Goal: Information Seeking & Learning: Learn about a topic

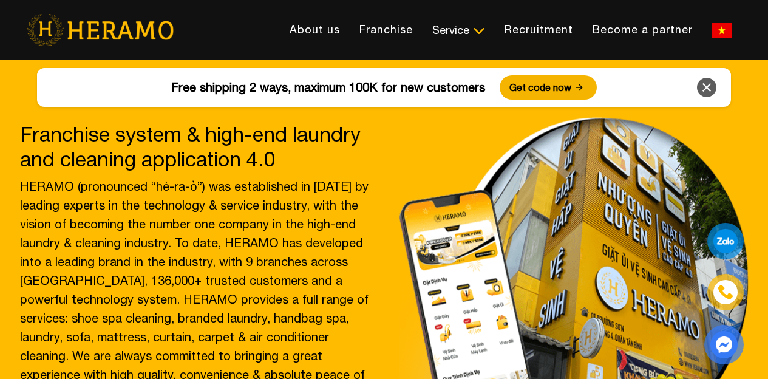
click at [362, 81] on font "Free shipping 2 ways, maximum 100K for new customers" at bounding box center [328, 87] width 314 height 14
click at [713, 23] on img at bounding box center [722, 30] width 19 height 15
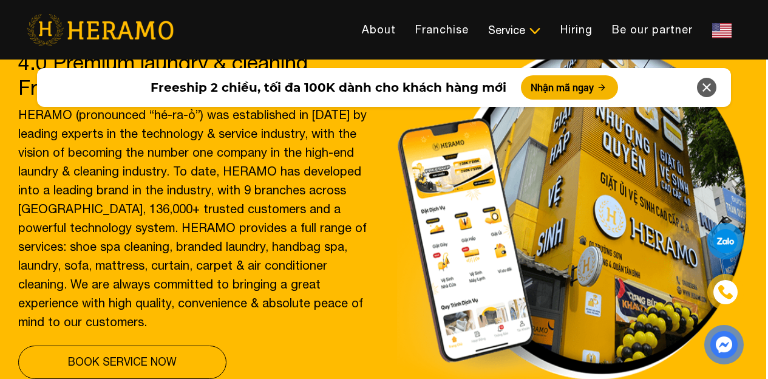
scroll to position [0, 2]
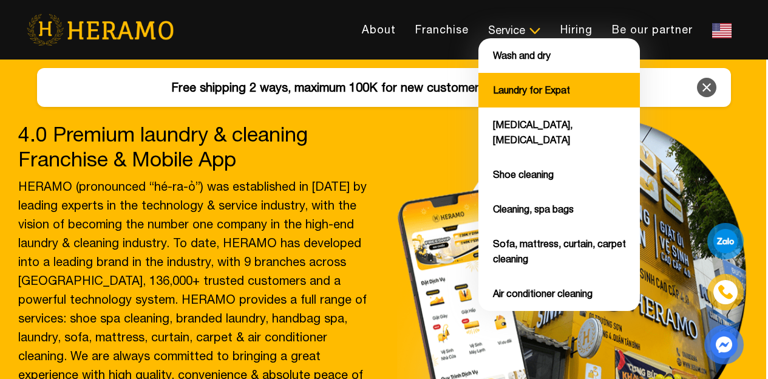
click at [479, 106] on li "Laundry for Expat" at bounding box center [560, 90] width 162 height 35
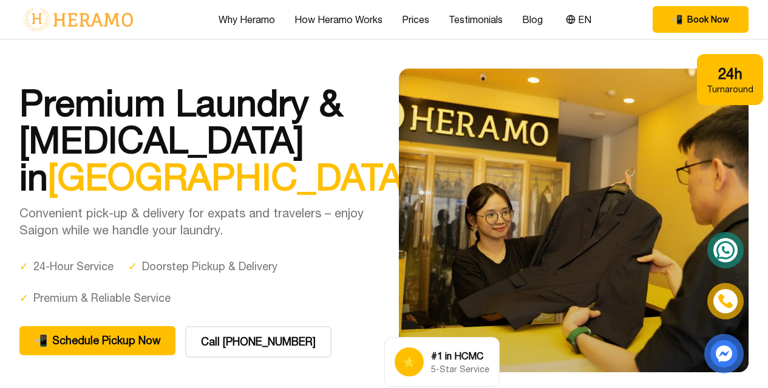
click at [168, 72] on div "Premium Laundry & [MEDICAL_DATA] in [GEOGRAPHIC_DATA] Convenient pick-up & deli…" at bounding box center [384, 221] width 730 height 304
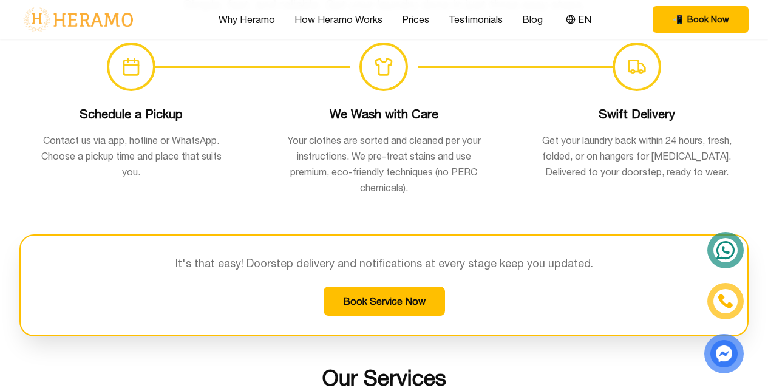
scroll to position [881, 0]
click at [129, 329] on div "It's that easy! Doorstep delivery and notifications at every stage keep you upd…" at bounding box center [384, 285] width 730 height 102
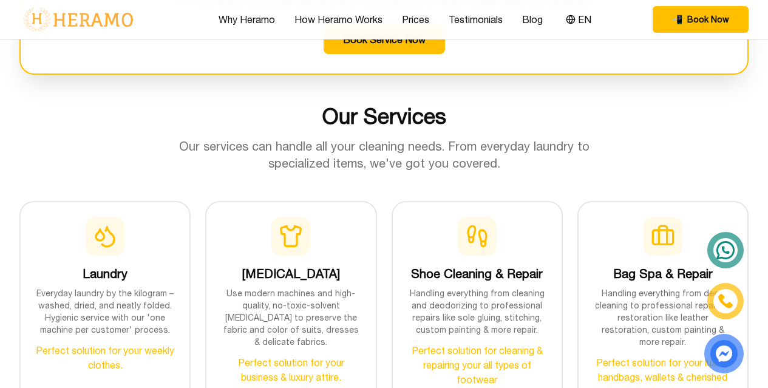
scroll to position [1143, 0]
click at [420, 21] on font "Prices" at bounding box center [415, 19] width 27 height 11
click at [412, 13] on link "Prices" at bounding box center [415, 19] width 27 height 15
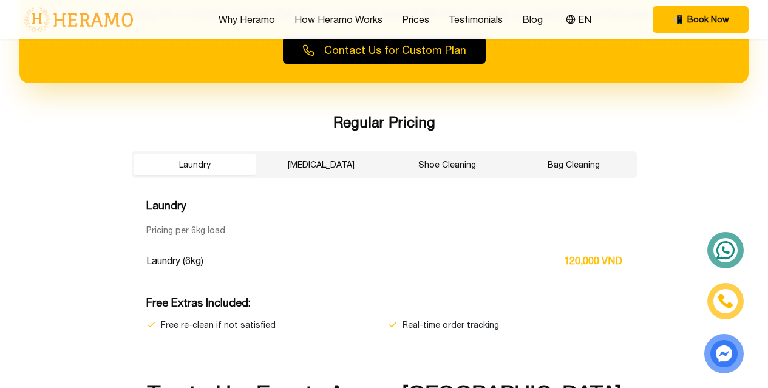
scroll to position [2038, 0]
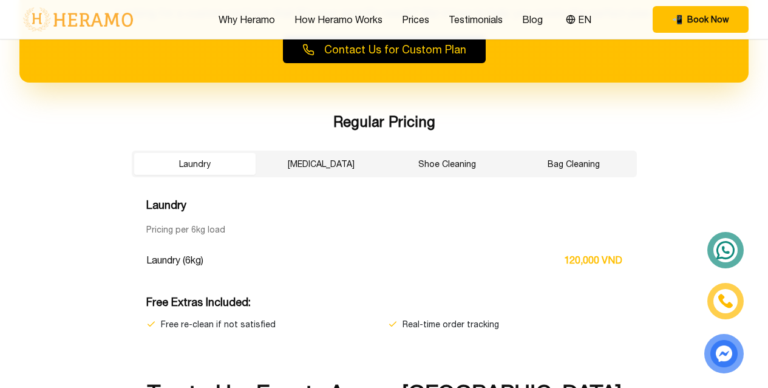
click at [315, 159] on font "[MEDICAL_DATA]" at bounding box center [321, 164] width 67 height 10
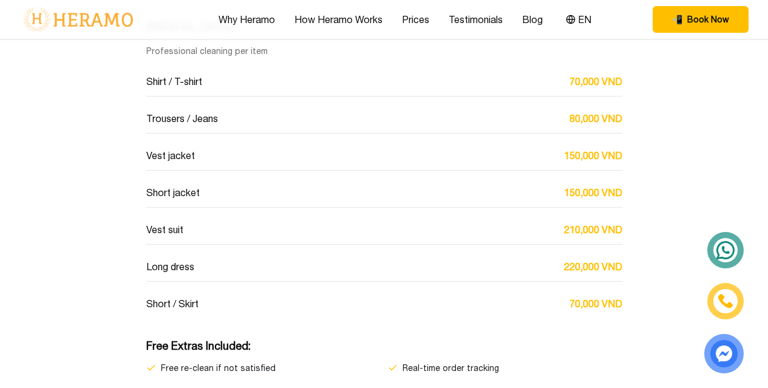
scroll to position [2211, 0]
